Goal: Task Accomplishment & Management: Manage account settings

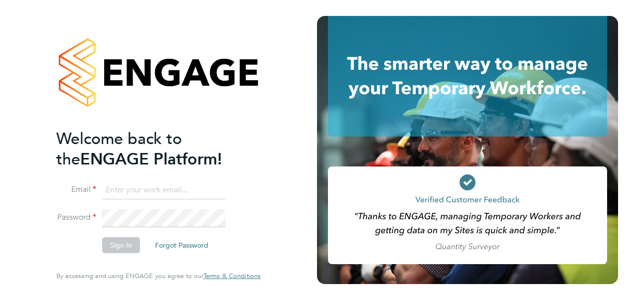
click at [174, 193] on input at bounding box center [163, 191] width 123 height 18
drag, startPoint x: -13, startPoint y: 188, endPoint x: -102, endPoint y: 191, distance: 88.8
click at [0, 191] on html "Welcome back to the ENGAGE Platform! Email katie.macpherson1@sky.com Password S…" at bounding box center [317, 150] width 634 height 300
type input "Katie.Macpherson@hays.com"
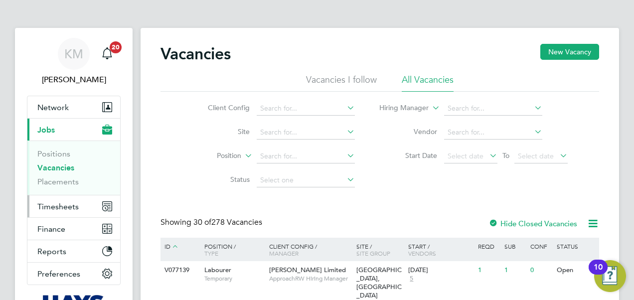
click at [54, 207] on span "Timesheets" at bounding box center [57, 206] width 41 height 9
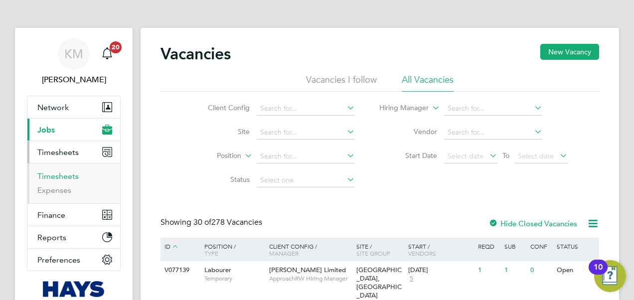
click at [61, 179] on link "Timesheets" at bounding box center [57, 176] width 41 height 9
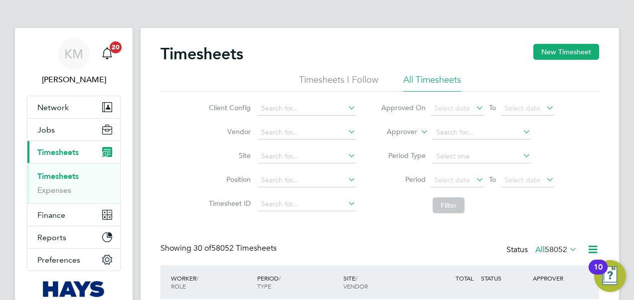
click at [419, 131] on icon at bounding box center [419, 129] width 0 height 9
click at [405, 142] on li "Worker" at bounding box center [393, 143] width 49 height 13
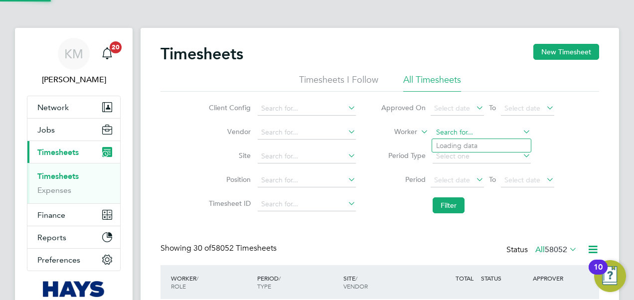
drag, startPoint x: 426, startPoint y: 139, endPoint x: 462, endPoint y: 134, distance: 35.8
click at [462, 134] on input at bounding box center [482, 133] width 98 height 14
click at [478, 136] on input at bounding box center [482, 133] width 98 height 14
type input "dan rayner"
click at [452, 205] on button "Filter" at bounding box center [449, 206] width 32 height 16
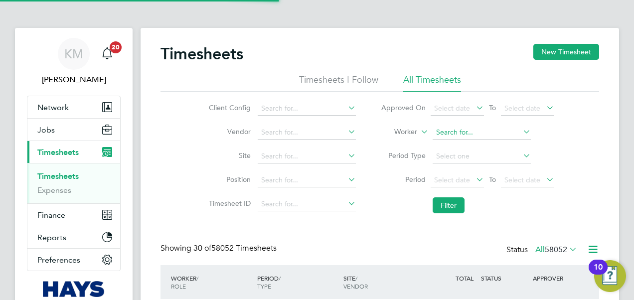
click at [459, 132] on input at bounding box center [482, 133] width 98 height 14
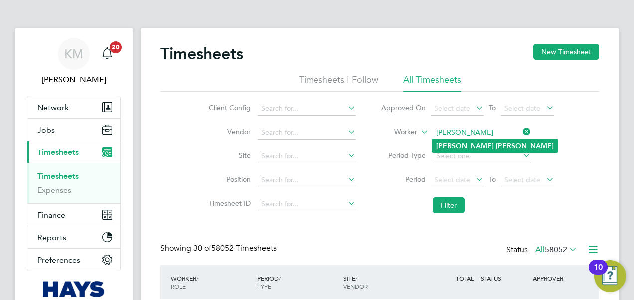
click at [496, 144] on b "Rayner" at bounding box center [525, 146] width 58 height 8
type input "Dan Rayner"
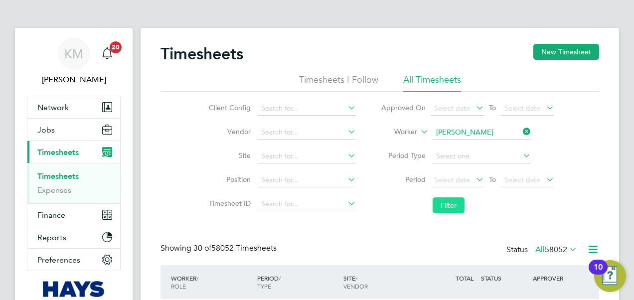
click at [443, 206] on button "Filter" at bounding box center [449, 206] width 32 height 16
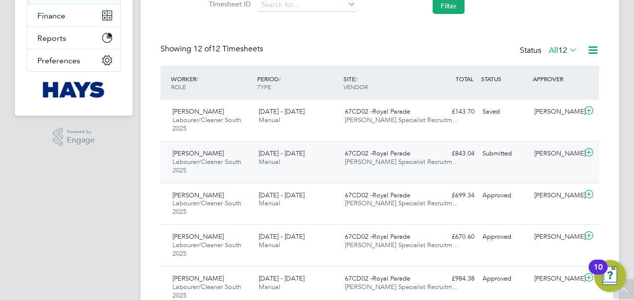
click at [273, 158] on span "Manual" at bounding box center [269, 162] width 21 height 8
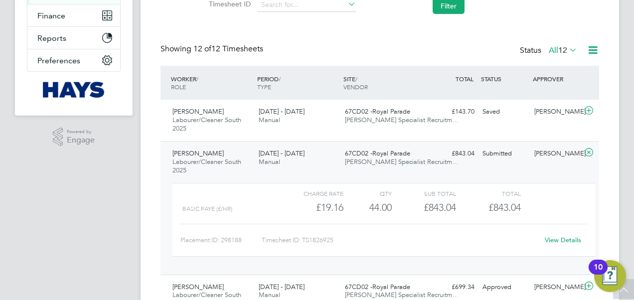
click at [555, 238] on link "View Details" at bounding box center [563, 240] width 36 height 8
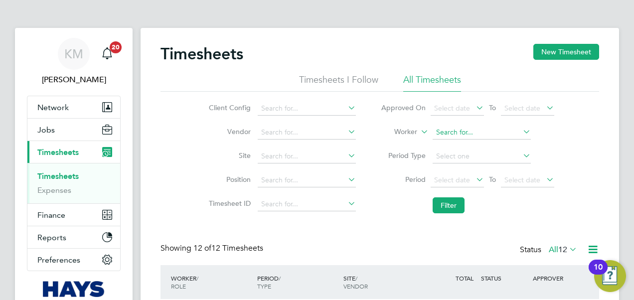
click at [477, 132] on input at bounding box center [482, 133] width 98 height 14
click at [479, 146] on li "Leigh Michael Woo lley" at bounding box center [507, 145] width 150 height 13
type input "Leigh Michael Woolley"
click at [451, 202] on button "Filter" at bounding box center [449, 206] width 32 height 16
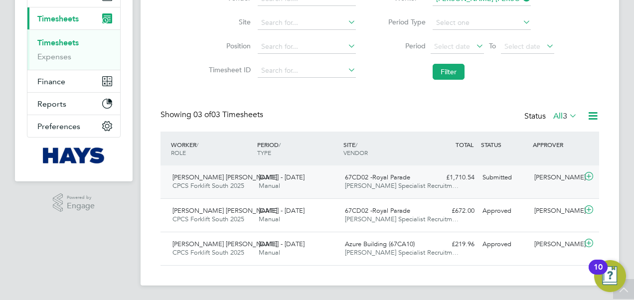
click at [280, 173] on span "20 - 26 Sep 2025" at bounding box center [282, 177] width 46 height 8
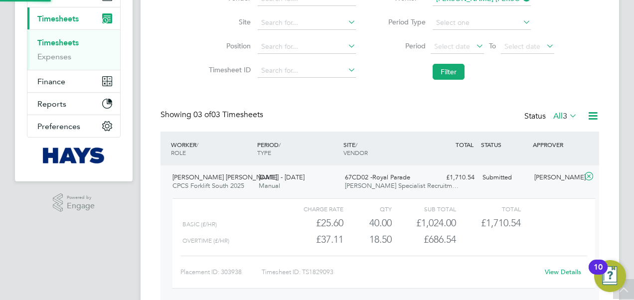
scroll to position [17, 97]
click at [564, 270] on link "View Details" at bounding box center [563, 272] width 36 height 8
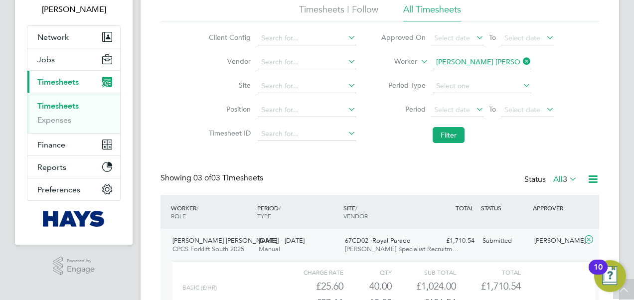
scroll to position [0, 0]
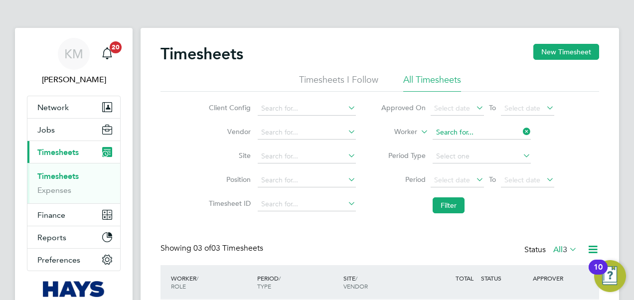
click at [458, 132] on input at bounding box center [482, 133] width 98 height 14
type input "s"
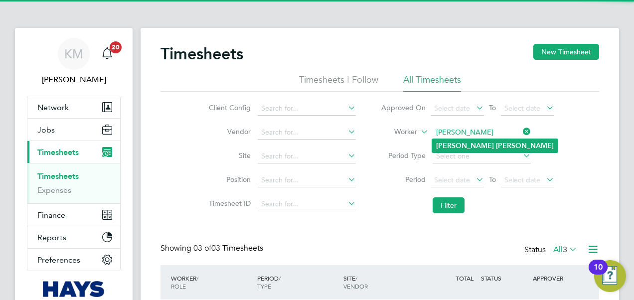
click at [453, 144] on b "Simon" at bounding box center [465, 146] width 58 height 8
type input "Simon Cole"
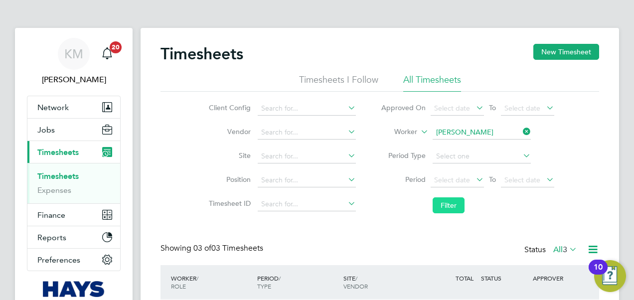
click at [448, 206] on button "Filter" at bounding box center [449, 206] width 32 height 16
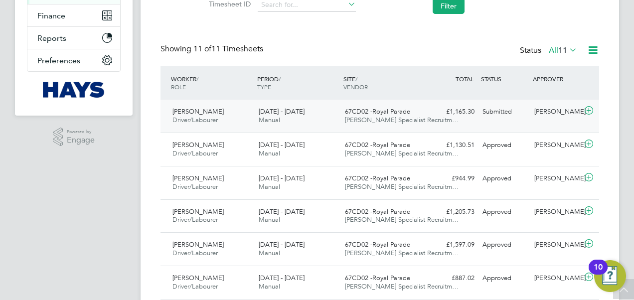
click at [287, 120] on div "20 - 26 Sep 2025 Manual" at bounding box center [298, 116] width 86 height 25
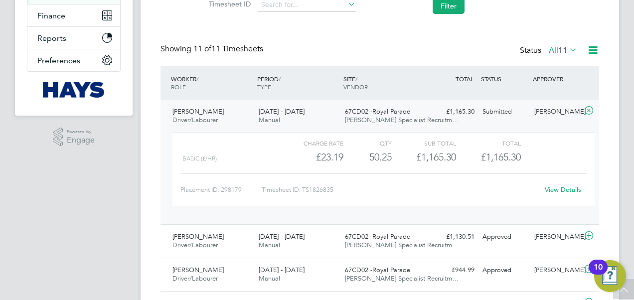
click at [555, 190] on link "View Details" at bounding box center [563, 190] width 36 height 8
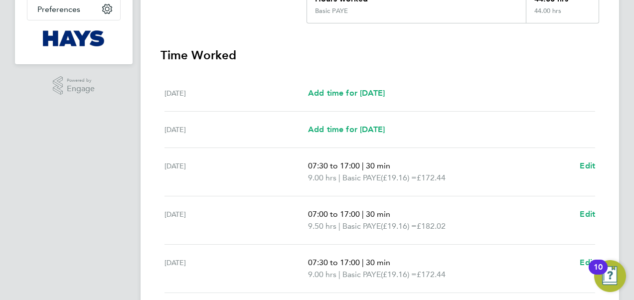
scroll to position [127, 0]
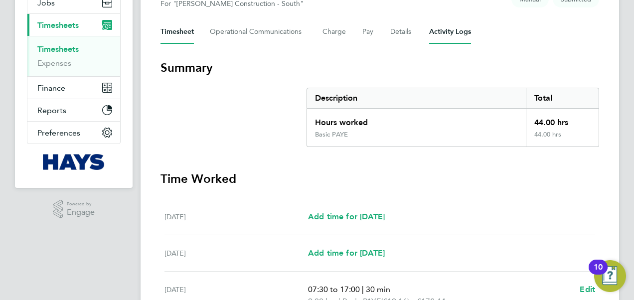
click at [450, 30] on Logs-tab "Activity Logs" at bounding box center [450, 32] width 42 height 24
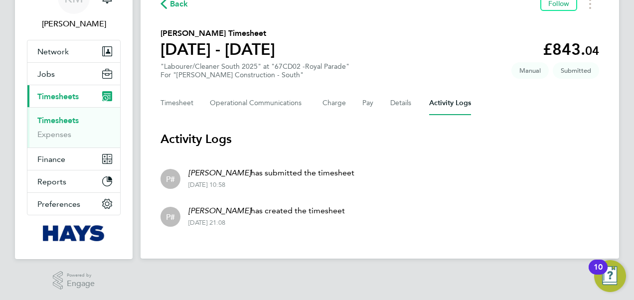
scroll to position [56, 0]
click at [401, 101] on button "Details" at bounding box center [402, 103] width 23 height 24
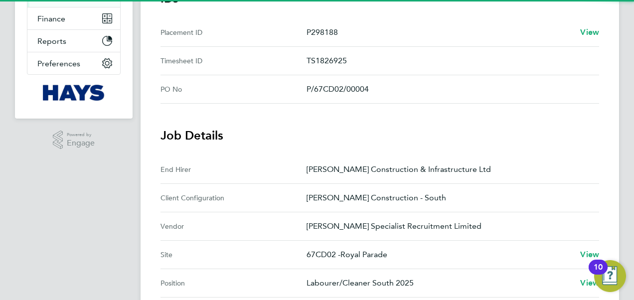
scroll to position [349, 0]
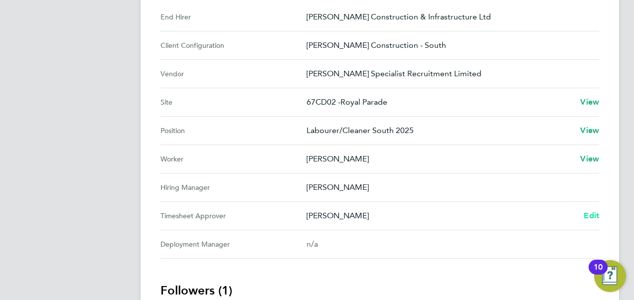
click at [591, 212] on span "Edit" at bounding box center [591, 215] width 15 height 9
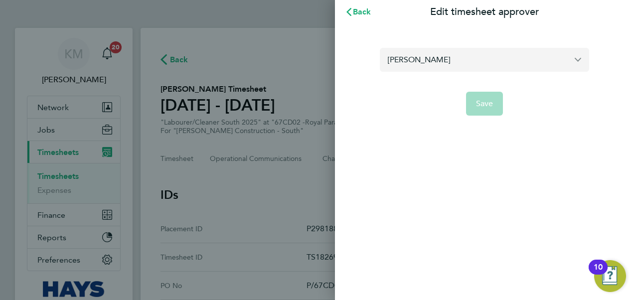
click at [453, 59] on input "[PERSON_NAME]" at bounding box center [484, 59] width 209 height 23
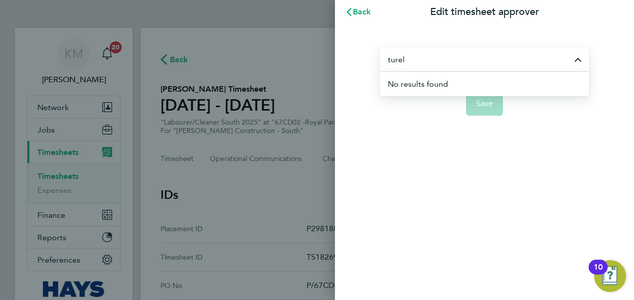
drag, startPoint x: 452, startPoint y: 62, endPoint x: 260, endPoint y: 74, distance: 191.9
click at [260, 74] on div "Back Edit timesheet approver turel No results found Save" at bounding box center [317, 150] width 634 height 300
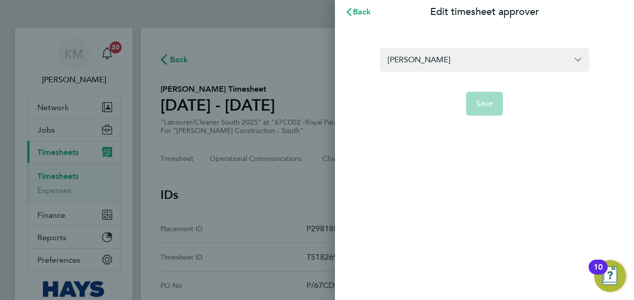
drag, startPoint x: 447, startPoint y: 65, endPoint x: 328, endPoint y: 74, distance: 119.5
click at [328, 74] on div "Back Edit timesheet approver Martin Ramm Save" at bounding box center [317, 150] width 634 height 300
type input "tugrul ayemen"
click at [355, 11] on span "Back" at bounding box center [362, 11] width 18 height 9
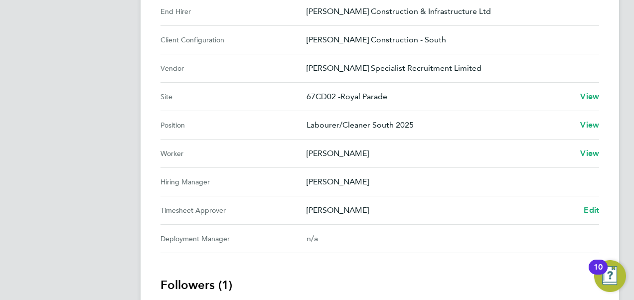
scroll to position [449, 0]
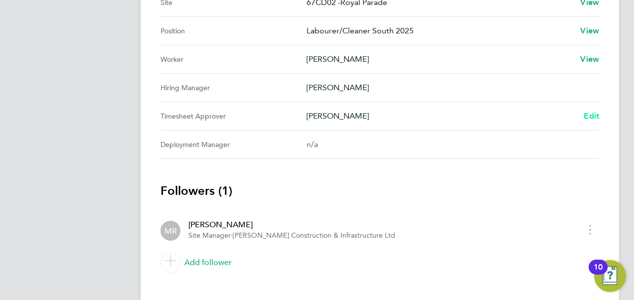
click at [592, 114] on span "Edit" at bounding box center [591, 115] width 15 height 9
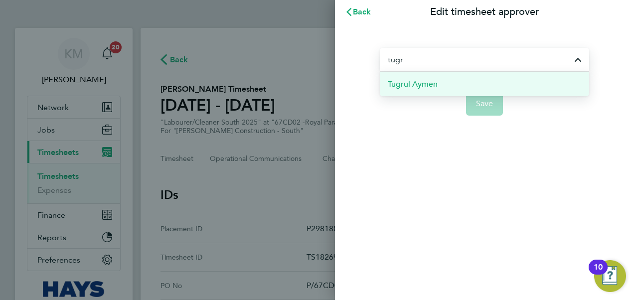
click at [405, 83] on span "Tugrul Aymen" at bounding box center [413, 84] width 50 height 12
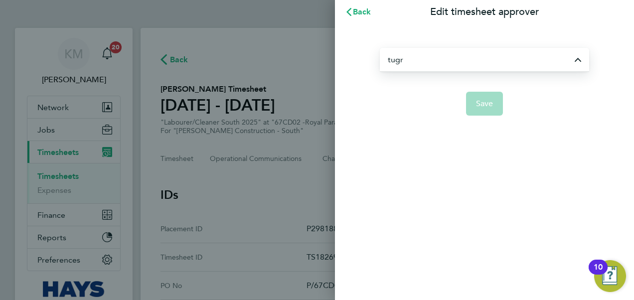
type input "Tugrul Aymen"
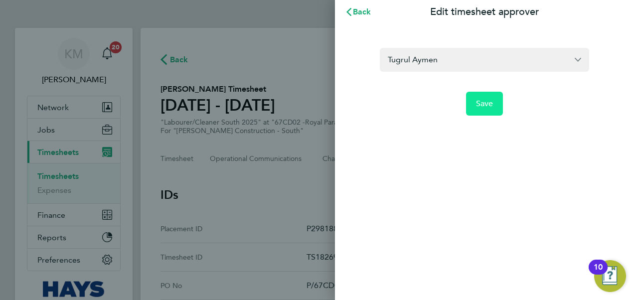
click at [484, 103] on span "Save" at bounding box center [484, 104] width 17 height 10
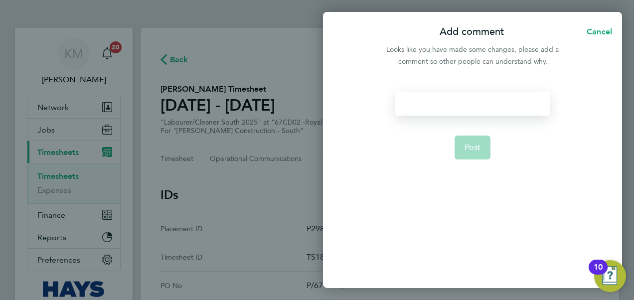
click at [462, 105] on div at bounding box center [473, 104] width 154 height 24
click at [461, 105] on div at bounding box center [473, 104] width 154 height 24
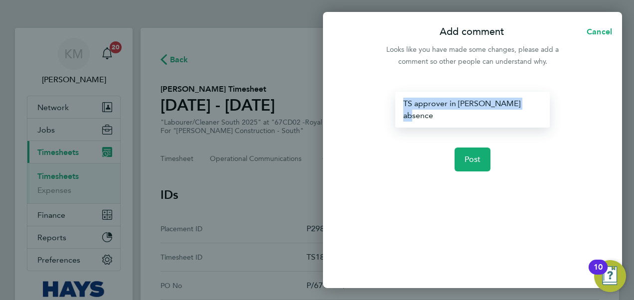
drag, startPoint x: 425, startPoint y: 111, endPoint x: 348, endPoint y: 112, distance: 77.3
click at [348, 112] on div "TS approver in Martin's absence Post" at bounding box center [472, 184] width 299 height 208
copy div "TS approver in Martin's absence"
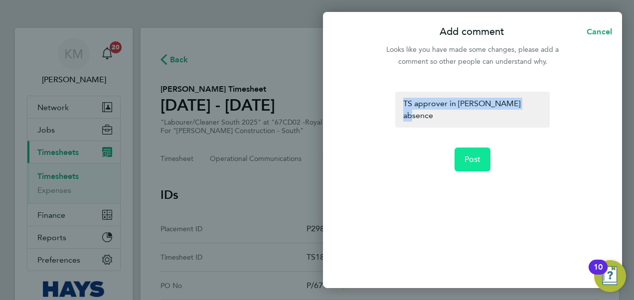
click at [469, 155] on span "Post" at bounding box center [473, 160] width 16 height 10
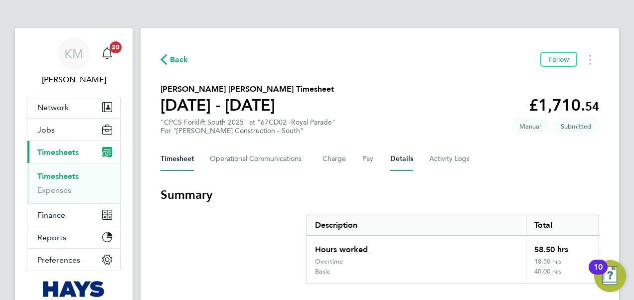
click at [397, 155] on button "Details" at bounding box center [402, 159] width 23 height 24
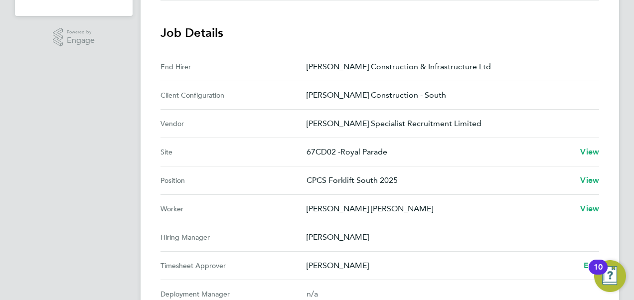
scroll to position [463, 0]
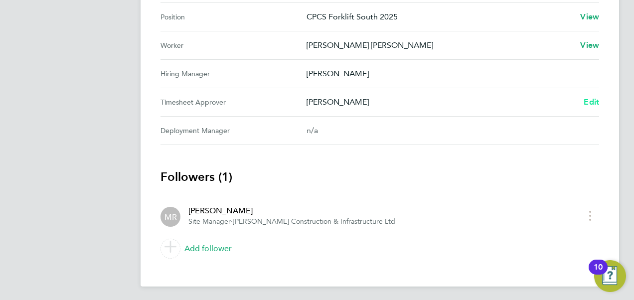
click at [594, 99] on span "Edit" at bounding box center [591, 101] width 15 height 9
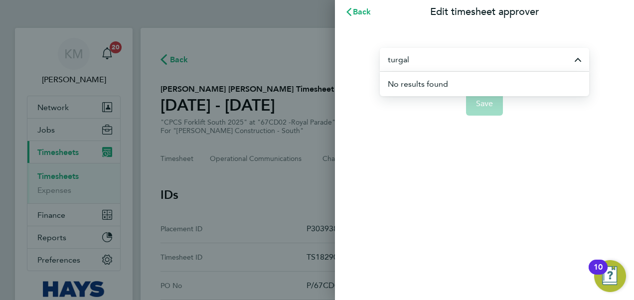
drag, startPoint x: 422, startPoint y: 63, endPoint x: 310, endPoint y: 72, distance: 112.6
click at [298, 66] on div "Back Edit timesheet approver turgal No results found Save" at bounding box center [317, 150] width 634 height 300
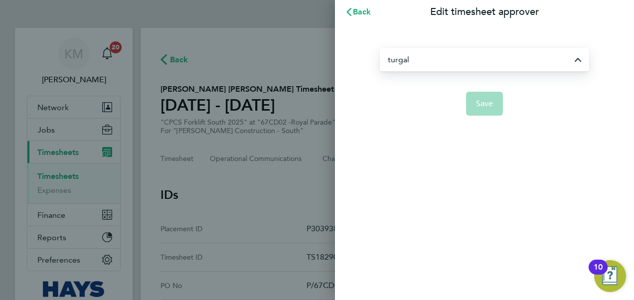
type input "[PERSON_NAME]"
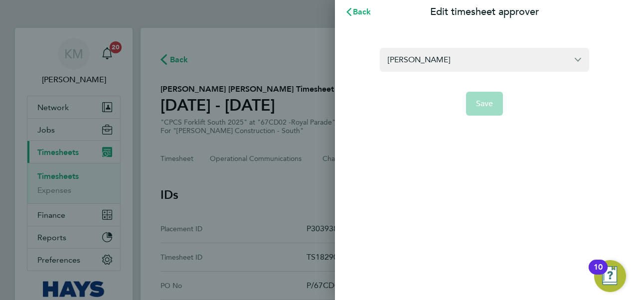
drag, startPoint x: 459, startPoint y: 54, endPoint x: 357, endPoint y: 68, distance: 103.1
click at [356, 67] on div "Martin Ramm Save" at bounding box center [484, 76] width 299 height 104
type input "t"
type input "a"
click at [355, 7] on span "Back" at bounding box center [362, 11] width 18 height 9
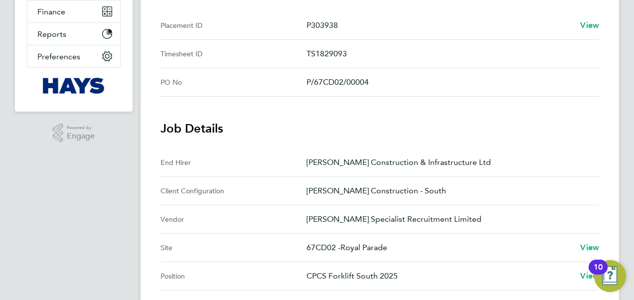
scroll to position [349, 0]
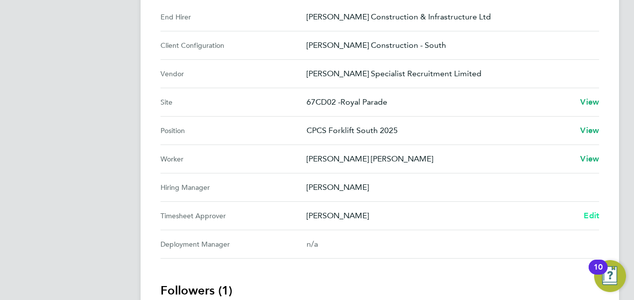
click at [589, 211] on span "Edit" at bounding box center [591, 215] width 15 height 9
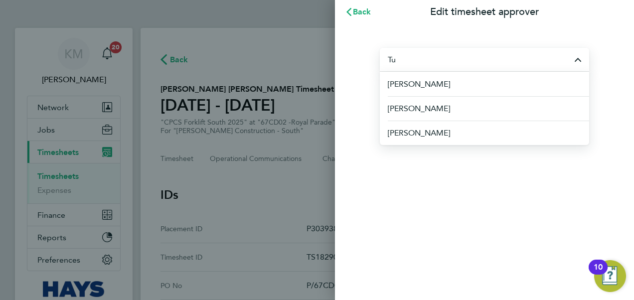
type input "T"
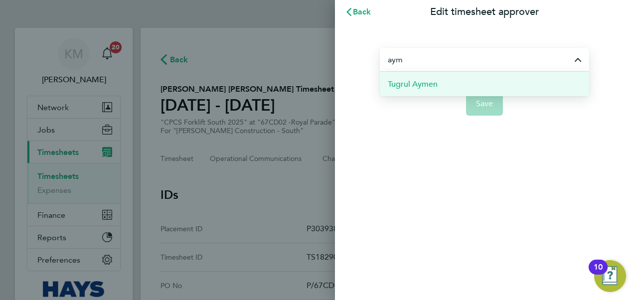
click at [426, 80] on span "Tugrul Aymen" at bounding box center [413, 84] width 50 height 12
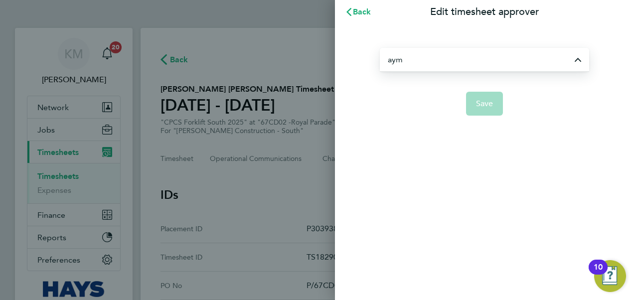
type input "Tugrul Aymen"
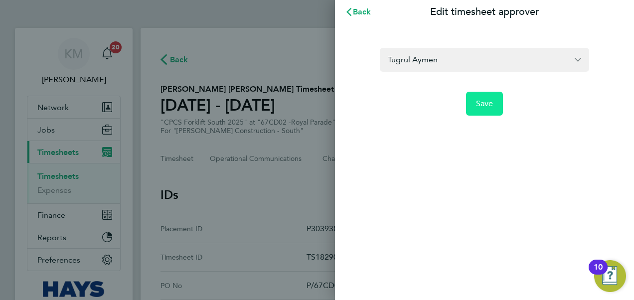
click at [490, 102] on span "Save" at bounding box center [484, 104] width 17 height 10
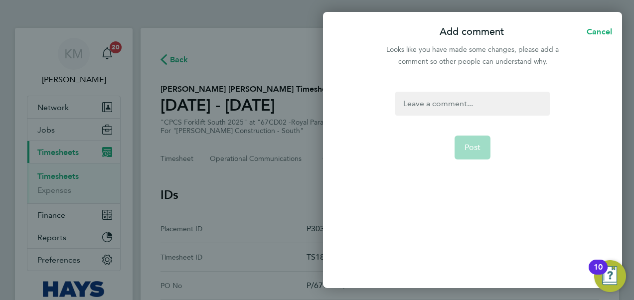
click at [466, 100] on div at bounding box center [473, 104] width 154 height 24
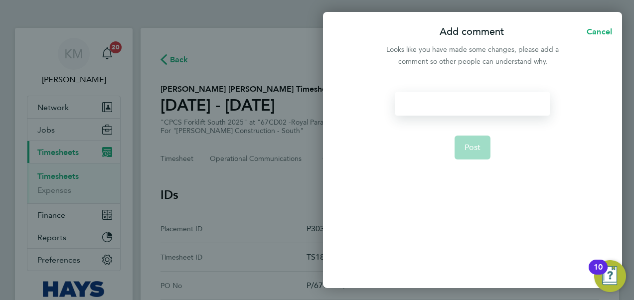
paste div
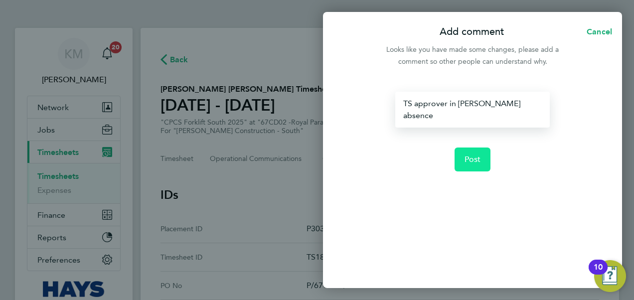
click at [466, 155] on span "Post" at bounding box center [473, 160] width 16 height 10
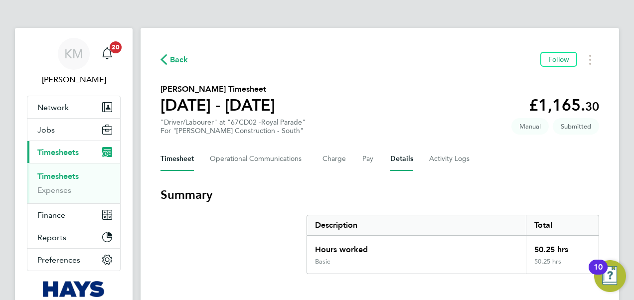
click at [409, 158] on button "Details" at bounding box center [402, 159] width 23 height 24
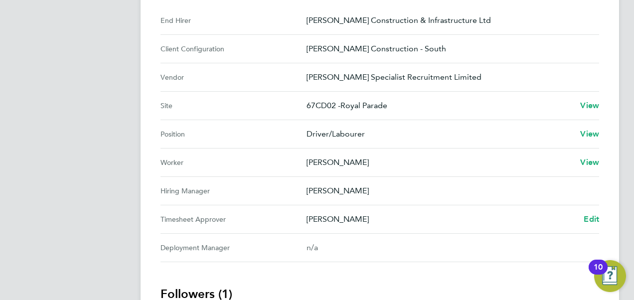
scroll to position [399, 0]
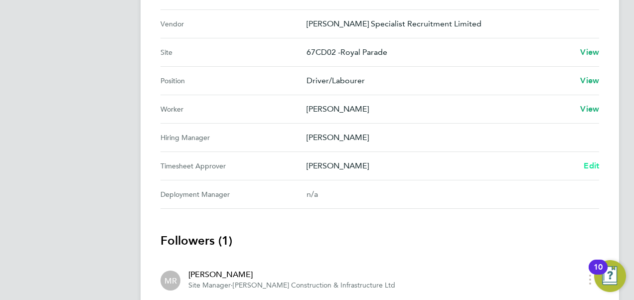
click at [593, 163] on span "Edit" at bounding box center [591, 165] width 15 height 9
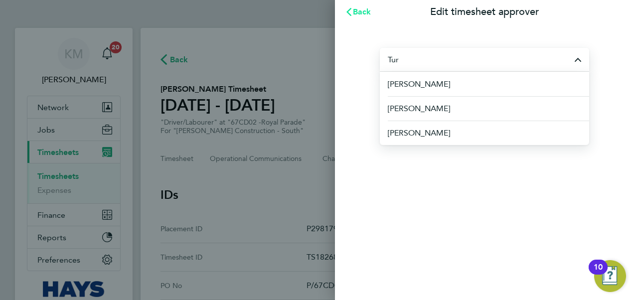
type input "Tur"
click at [361, 12] on span "Back" at bounding box center [362, 11] width 18 height 9
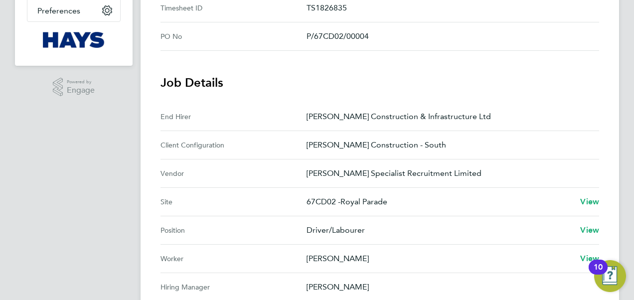
scroll to position [399, 0]
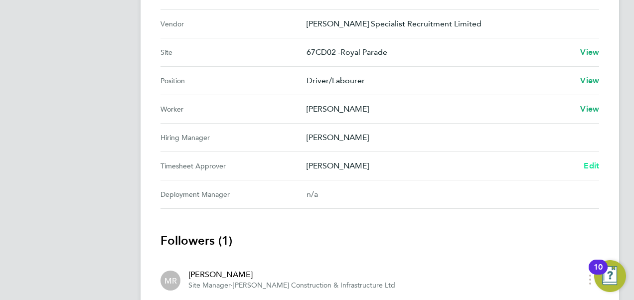
click at [593, 165] on span "Edit" at bounding box center [591, 165] width 15 height 9
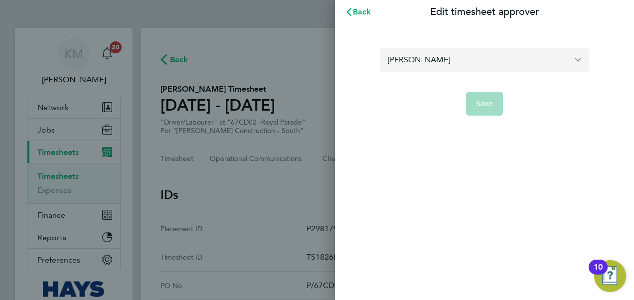
click at [426, 60] on input "Martin Ramm" at bounding box center [484, 59] width 209 height 23
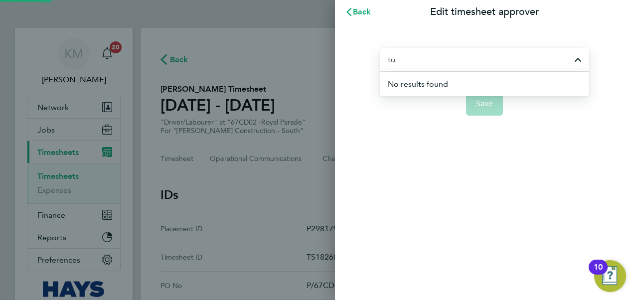
type input "t"
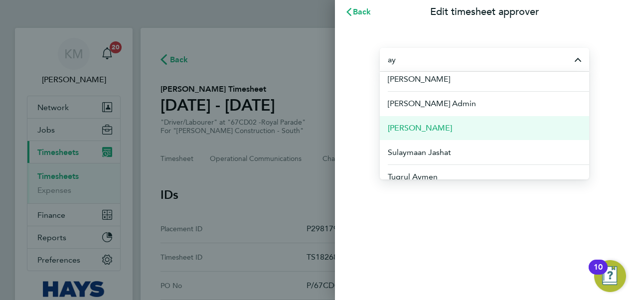
scroll to position [13, 0]
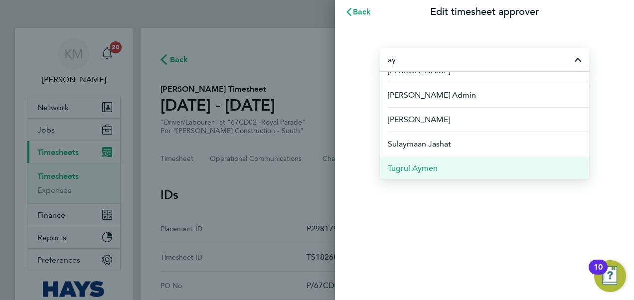
click at [439, 166] on li "Tugrul Aymen" at bounding box center [484, 168] width 209 height 24
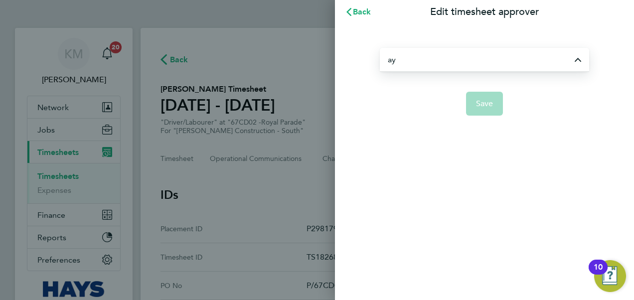
type input "Tugrul Aymen"
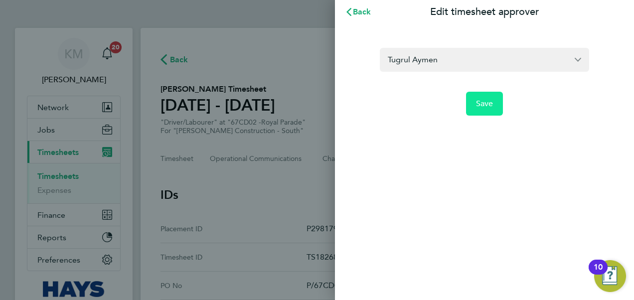
click at [487, 103] on span "Save" at bounding box center [484, 104] width 17 height 10
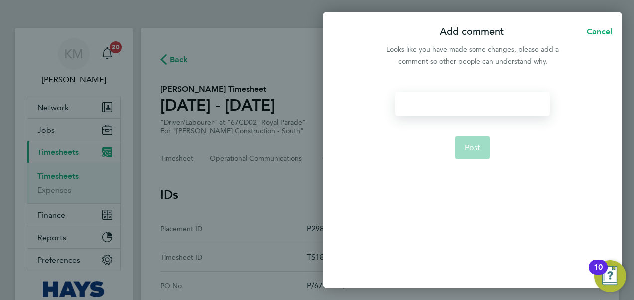
click at [487, 103] on div at bounding box center [473, 104] width 154 height 24
paste div
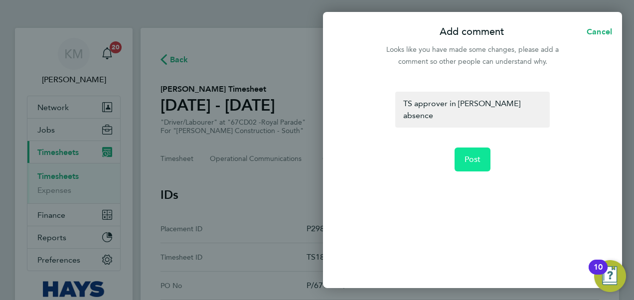
click at [466, 155] on span "Post" at bounding box center [473, 160] width 16 height 10
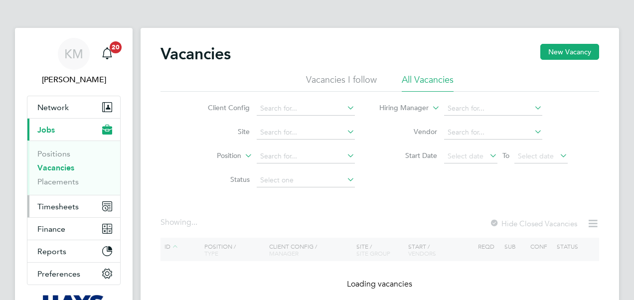
click at [54, 206] on span "Timesheets" at bounding box center [57, 206] width 41 height 9
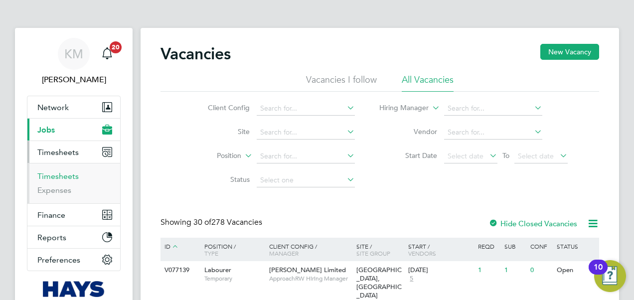
click at [59, 177] on link "Timesheets" at bounding box center [57, 176] width 41 height 9
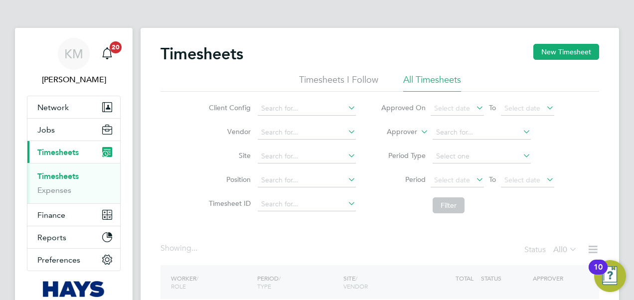
click at [419, 129] on icon at bounding box center [419, 129] width 0 height 9
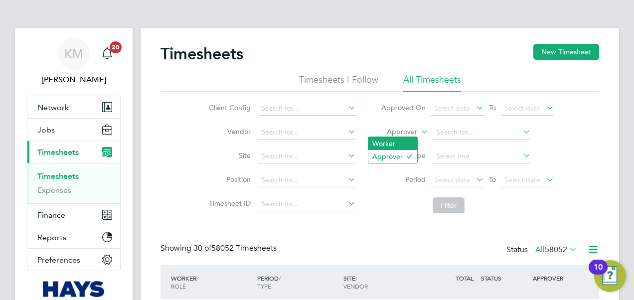
click at [397, 142] on li "Worker" at bounding box center [393, 143] width 49 height 13
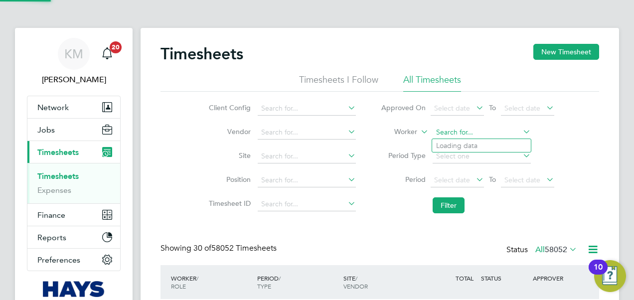
click at [457, 132] on input at bounding box center [482, 133] width 98 height 14
type input "[PERSON_NAME]"
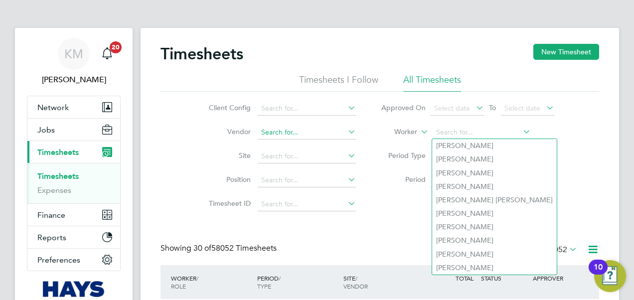
drag, startPoint x: 499, startPoint y: 131, endPoint x: 339, endPoint y: 131, distance: 159.6
click at [339, 131] on div "Client Config Vendor Site Position Timesheet ID Approved On Select date To Sele…" at bounding box center [380, 155] width 439 height 127
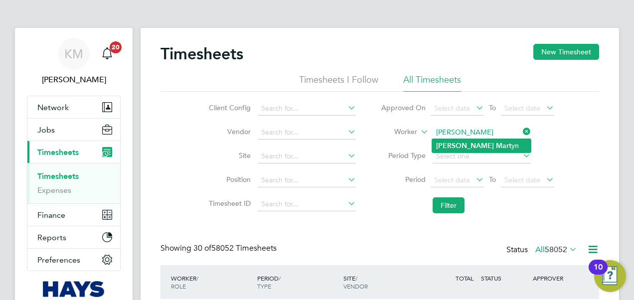
click at [441, 143] on b "[PERSON_NAME]" at bounding box center [465, 146] width 58 height 8
type input "[PERSON_NAME]"
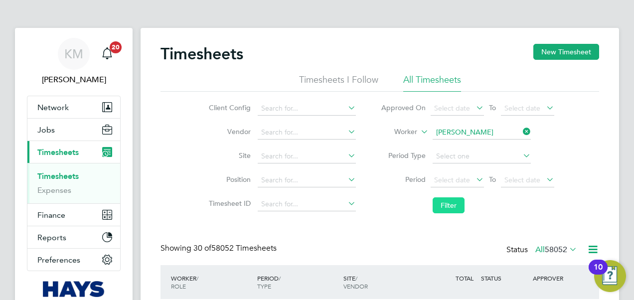
click at [448, 201] on button "Filter" at bounding box center [449, 206] width 32 height 16
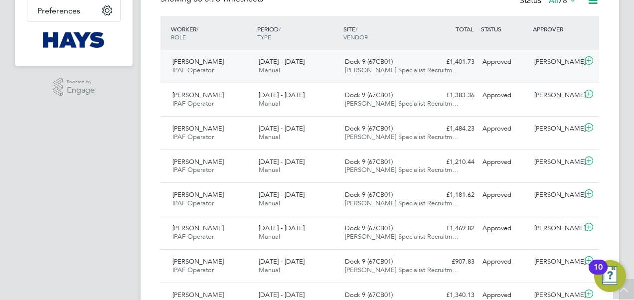
click at [268, 64] on span "[DATE] - [DATE]" at bounding box center [282, 61] width 46 height 8
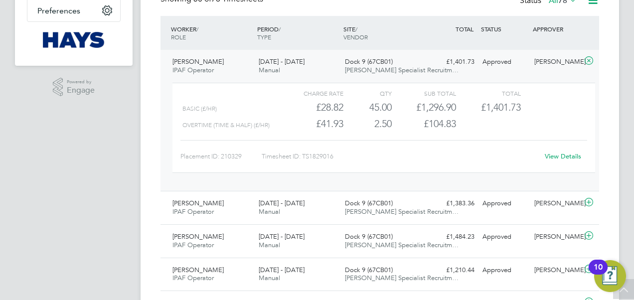
click at [561, 155] on link "View Details" at bounding box center [563, 156] width 36 height 8
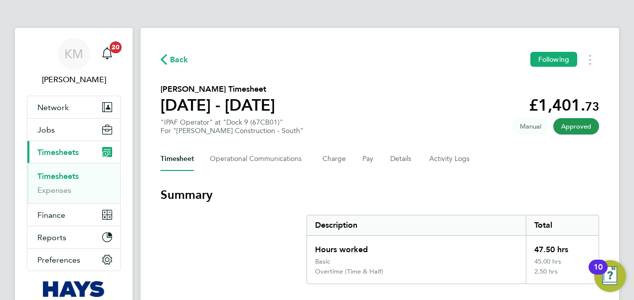
click at [358, 159] on div "Timesheet Operational Communications Charge Pay Details Activity Logs" at bounding box center [380, 159] width 439 height 24
click at [367, 159] on button "Pay" at bounding box center [369, 159] width 12 height 24
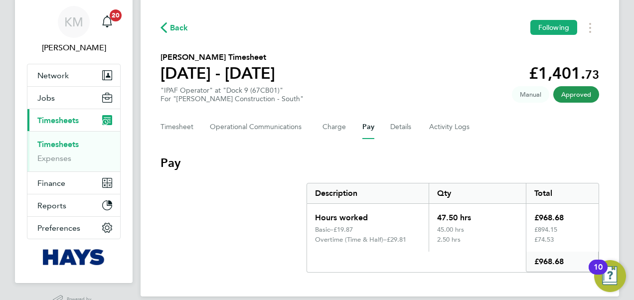
scroll to position [56, 0]
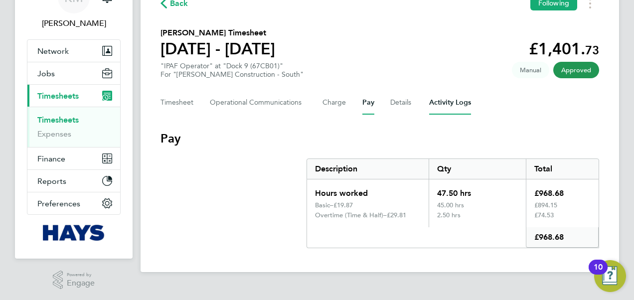
click at [431, 105] on Logs-tab "Activity Logs" at bounding box center [450, 103] width 42 height 24
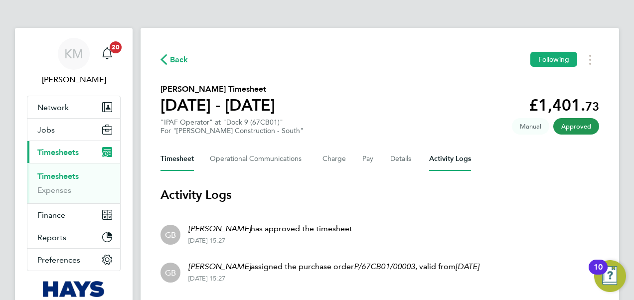
click at [177, 157] on button "Timesheet" at bounding box center [177, 159] width 33 height 24
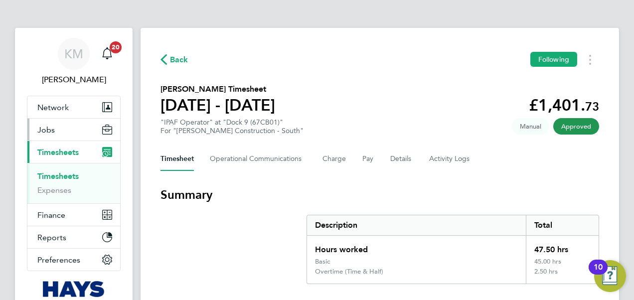
click at [50, 128] on span "Jobs" at bounding box center [45, 129] width 17 height 9
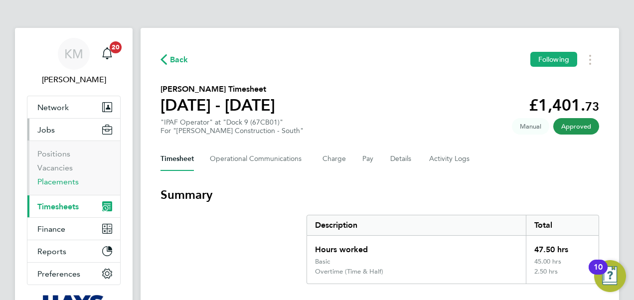
click at [53, 181] on link "Placements" at bounding box center [57, 181] width 41 height 9
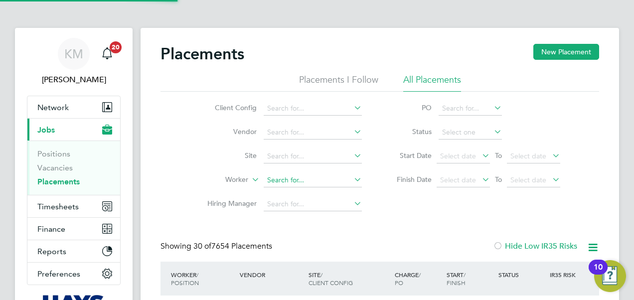
click at [271, 182] on input at bounding box center [313, 181] width 98 height 14
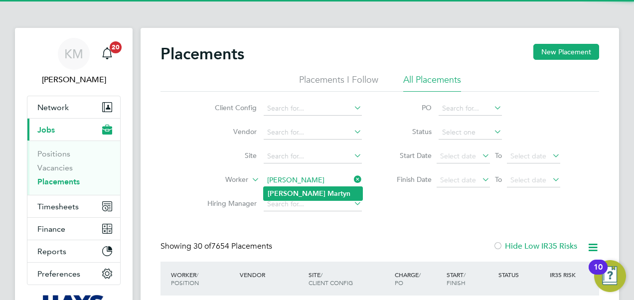
click at [328, 194] on b "Martyn" at bounding box center [339, 194] width 23 height 8
type input "[PERSON_NAME]"
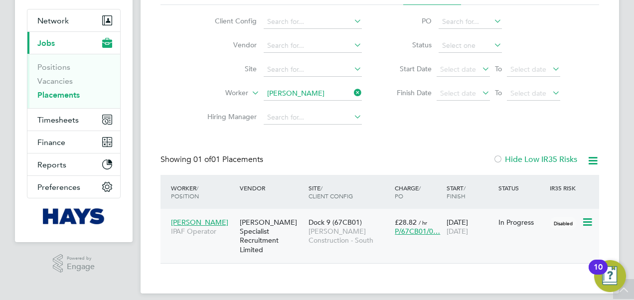
click at [259, 227] on div "[PERSON_NAME] Specialist Recruitment Limited" at bounding box center [271, 236] width 69 height 46
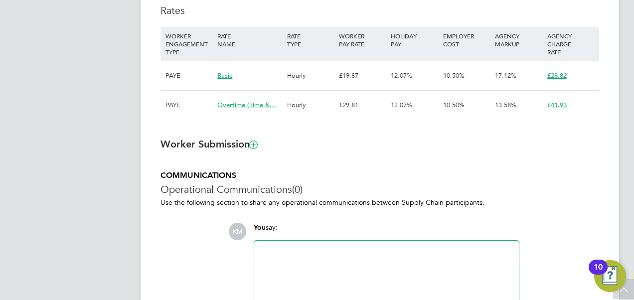
click at [244, 103] on span "Overtime (Time &…" at bounding box center [246, 105] width 59 height 8
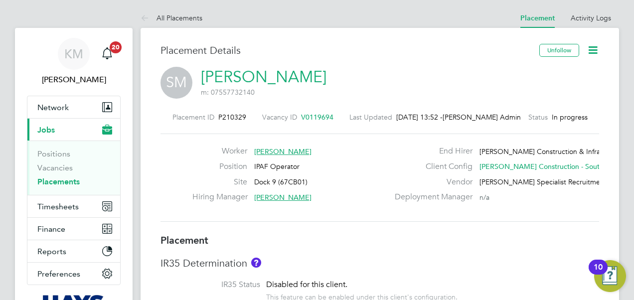
click at [593, 48] on icon at bounding box center [593, 50] width 12 height 12
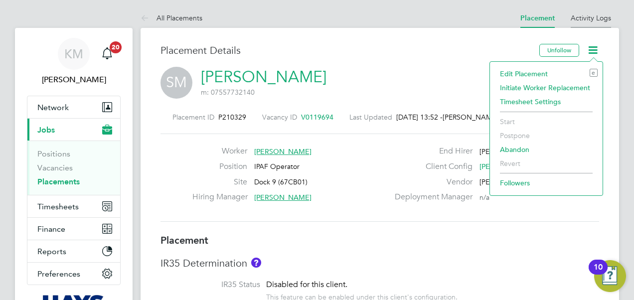
click at [595, 18] on link "Activity Logs" at bounding box center [591, 17] width 40 height 9
